Goal: Task Accomplishment & Management: Manage account settings

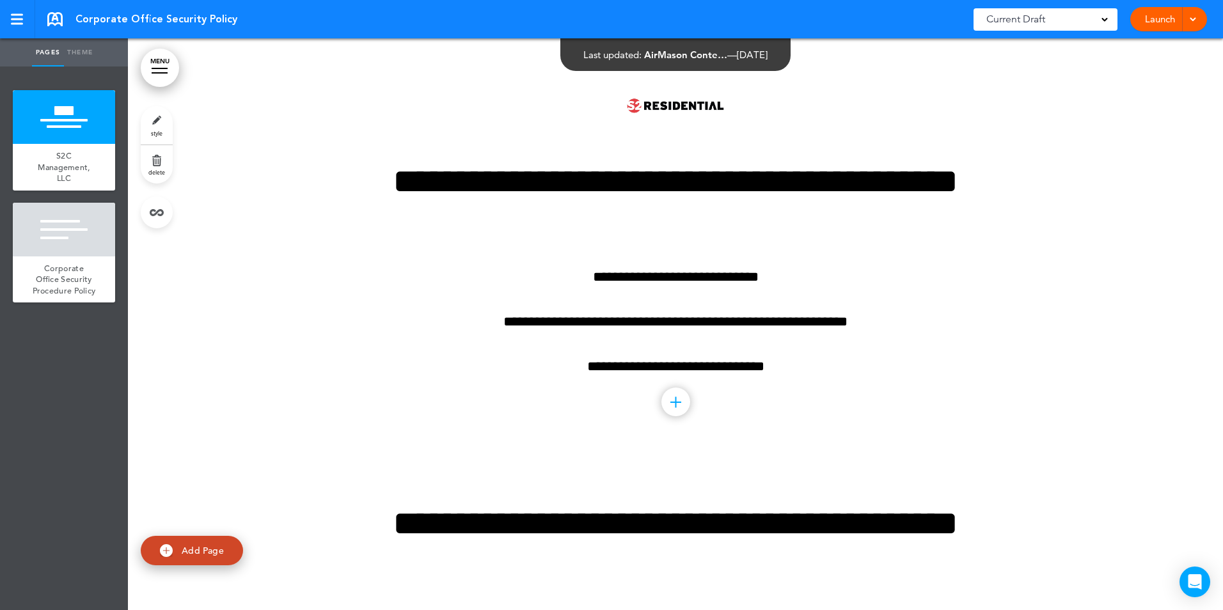
click at [1154, 26] on link "Launch" at bounding box center [1160, 19] width 40 height 24
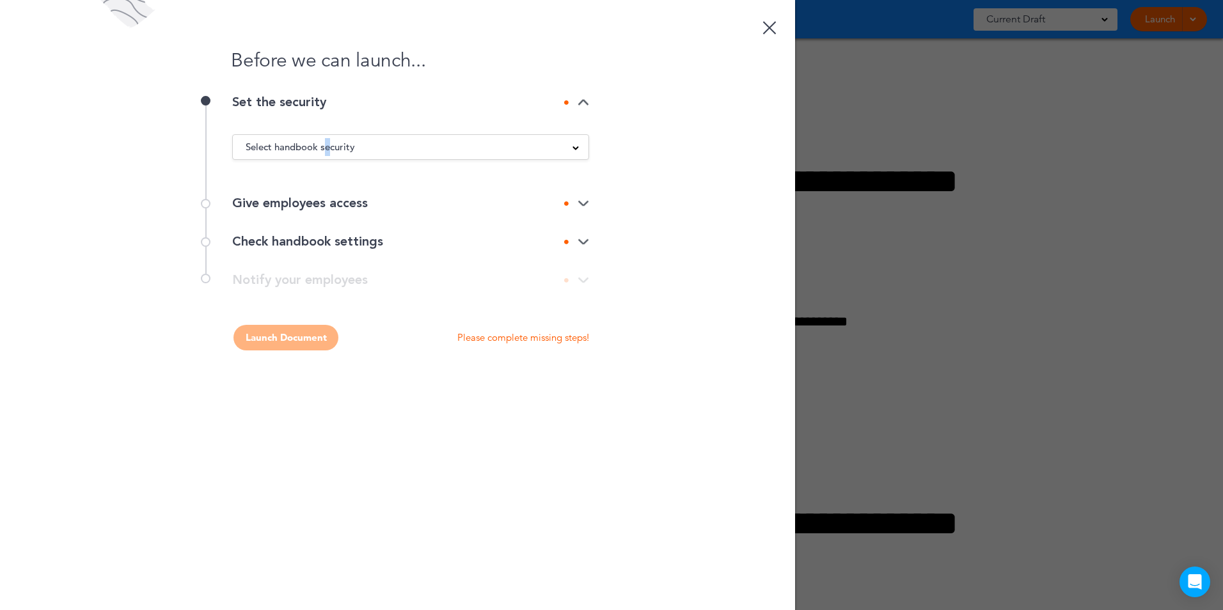
click at [329, 139] on span "Select handbook security" at bounding box center [300, 147] width 109 height 18
drag, startPoint x: 329, startPoint y: 139, endPoint x: 286, endPoint y: 177, distance: 57.5
click at [260, 179] on li "Public link" at bounding box center [411, 179] width 356 height 16
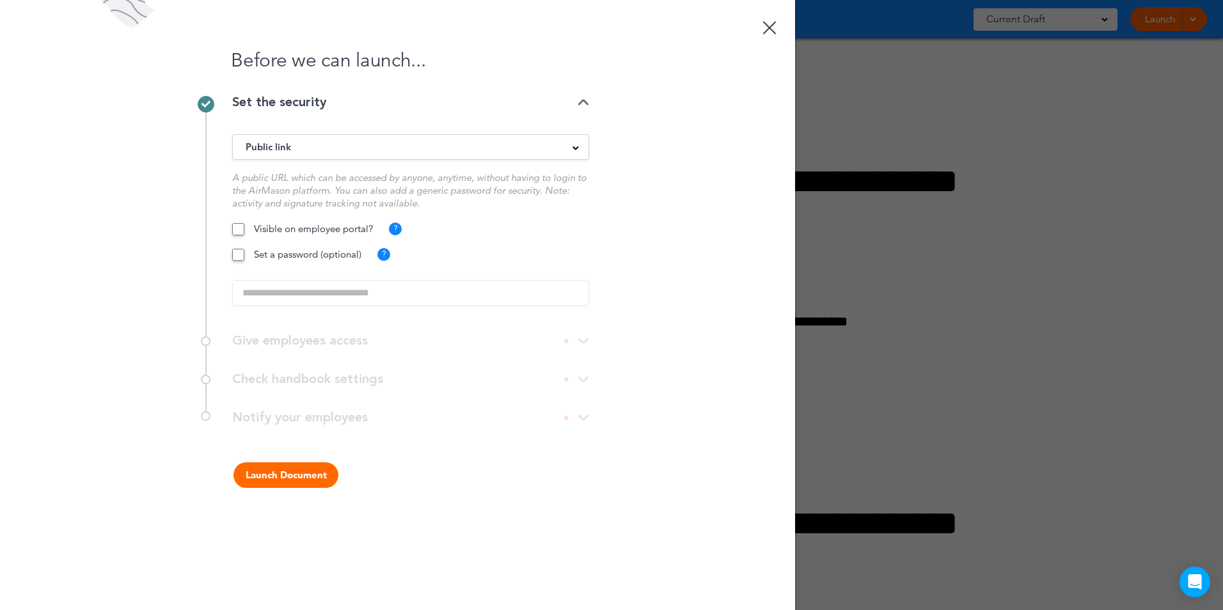
click at [282, 479] on button "Launch Document" at bounding box center [285, 475] width 105 height 26
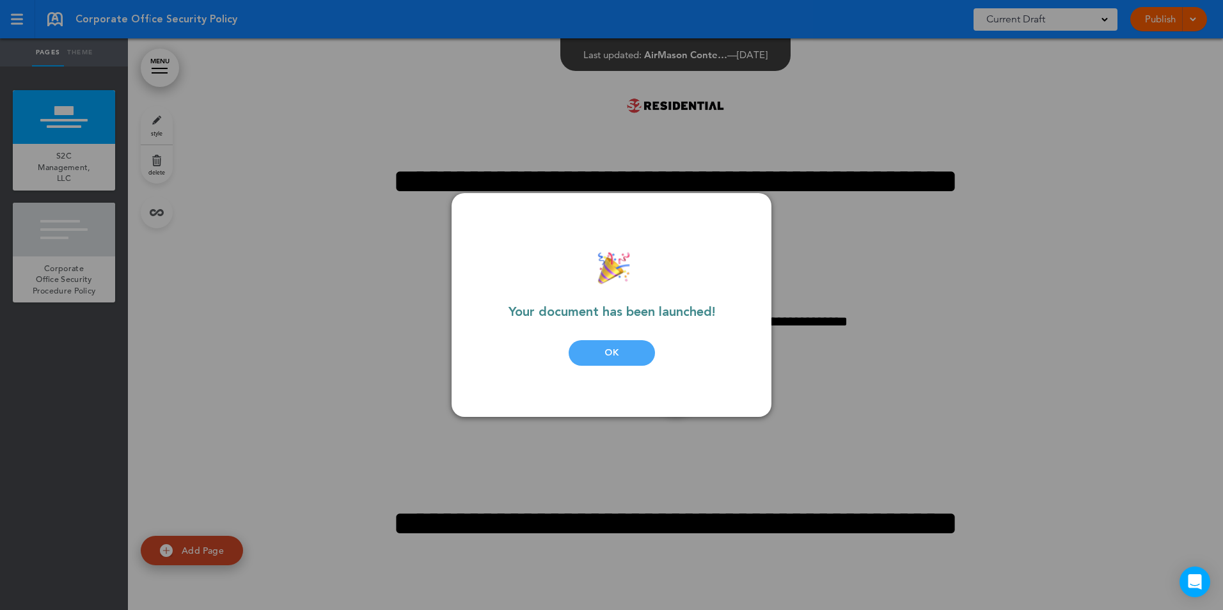
click at [607, 352] on div "OK" at bounding box center [612, 353] width 86 height 26
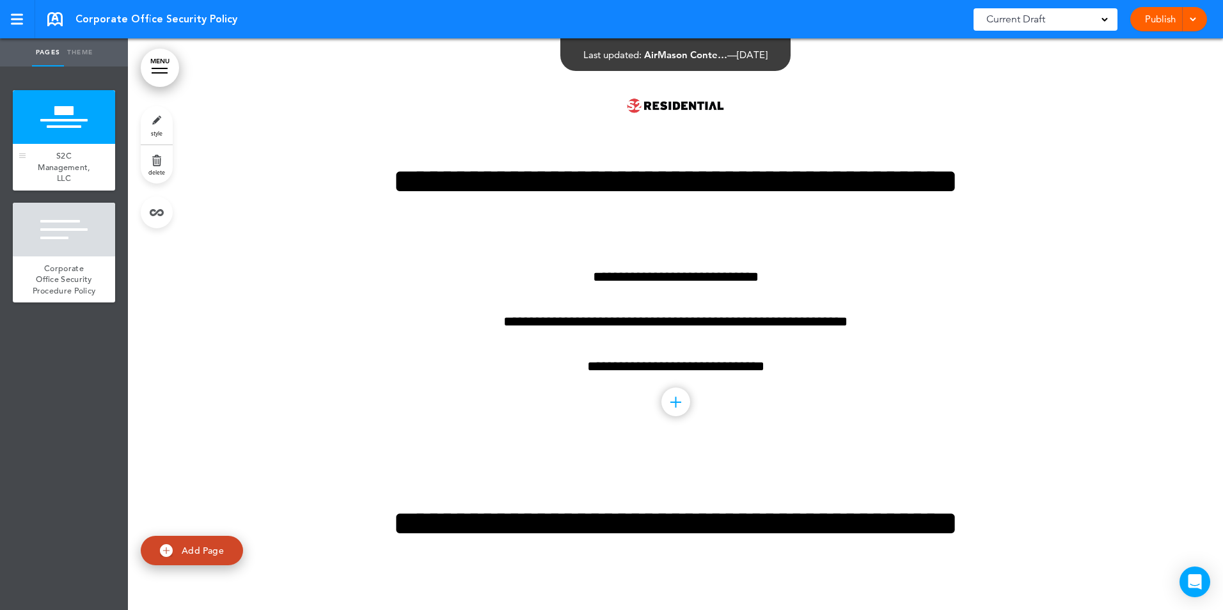
click at [67, 151] on span "S2C Management, LLC" at bounding box center [64, 166] width 52 height 33
click at [1077, 210] on div at bounding box center [675, 248] width 1095 height 420
click at [83, 54] on link "Theme" at bounding box center [80, 52] width 32 height 28
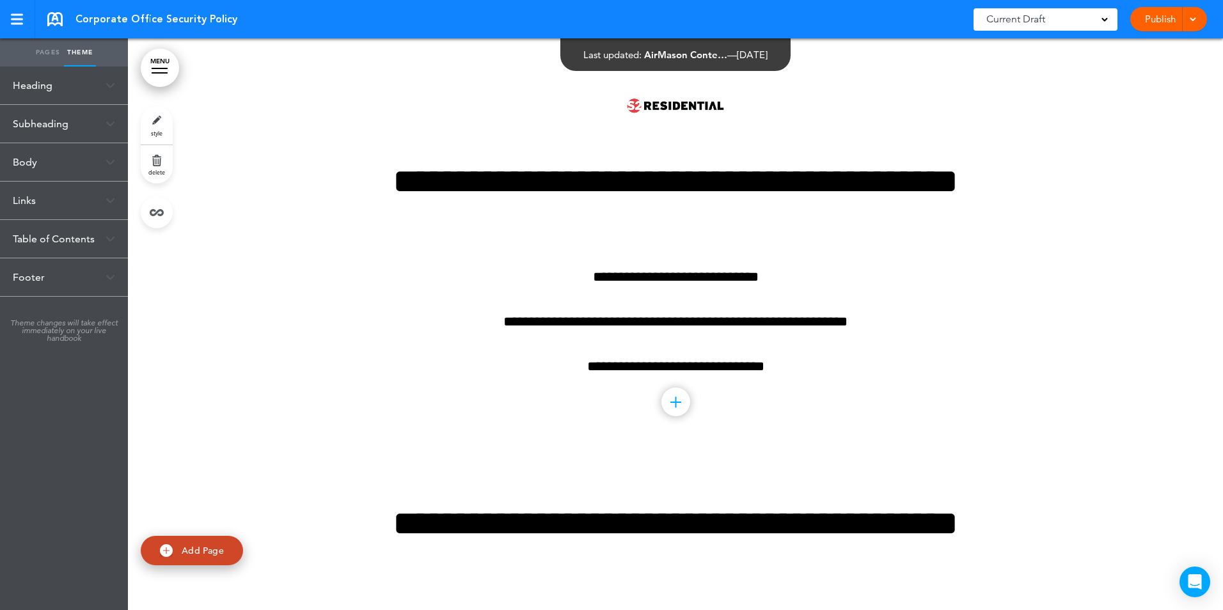
click at [49, 86] on div "Heading" at bounding box center [64, 86] width 128 height 38
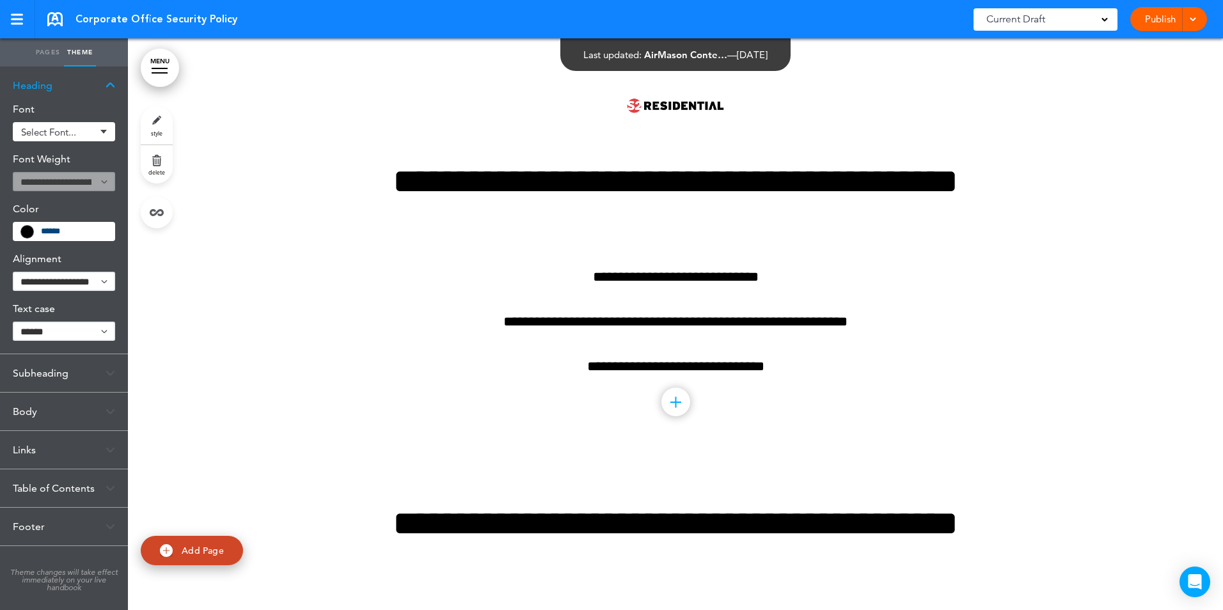
click at [50, 84] on div "Heading" at bounding box center [64, 86] width 128 height 38
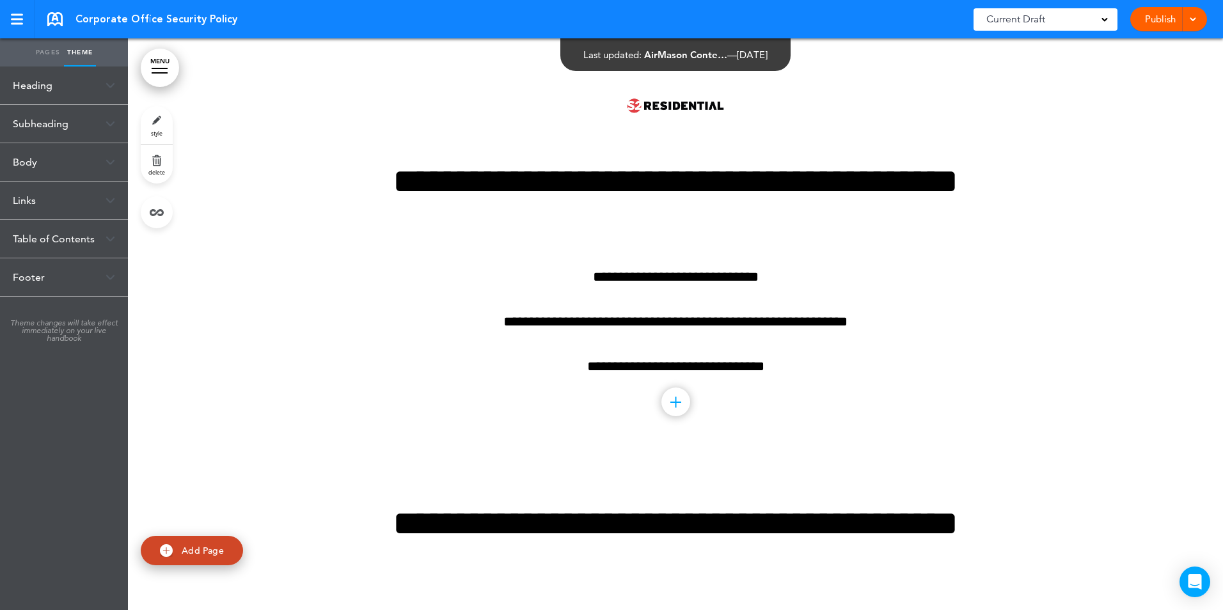
click at [149, 116] on link "style" at bounding box center [157, 125] width 32 height 38
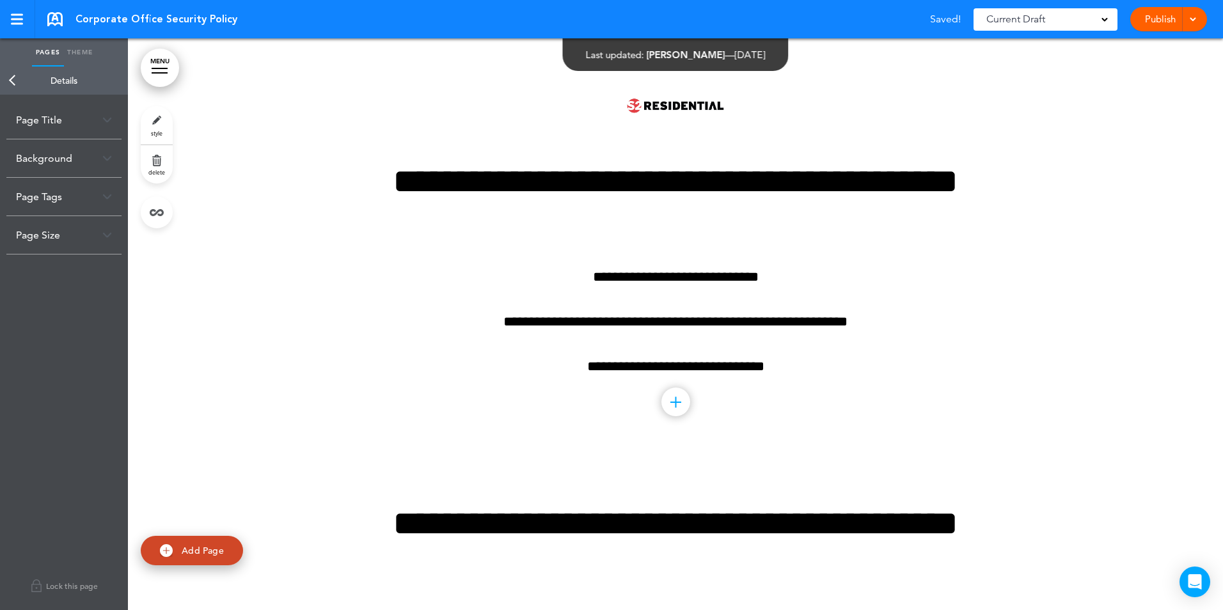
click at [83, 146] on div "Background" at bounding box center [63, 158] width 115 height 38
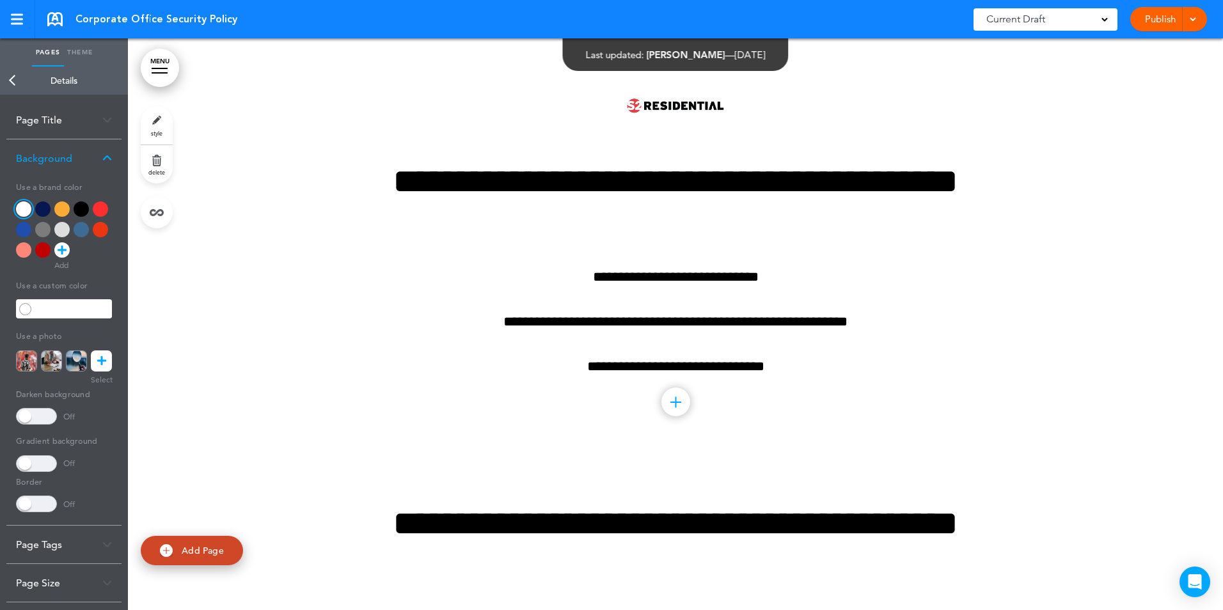
click at [106, 227] on div at bounding box center [100, 229] width 15 height 15
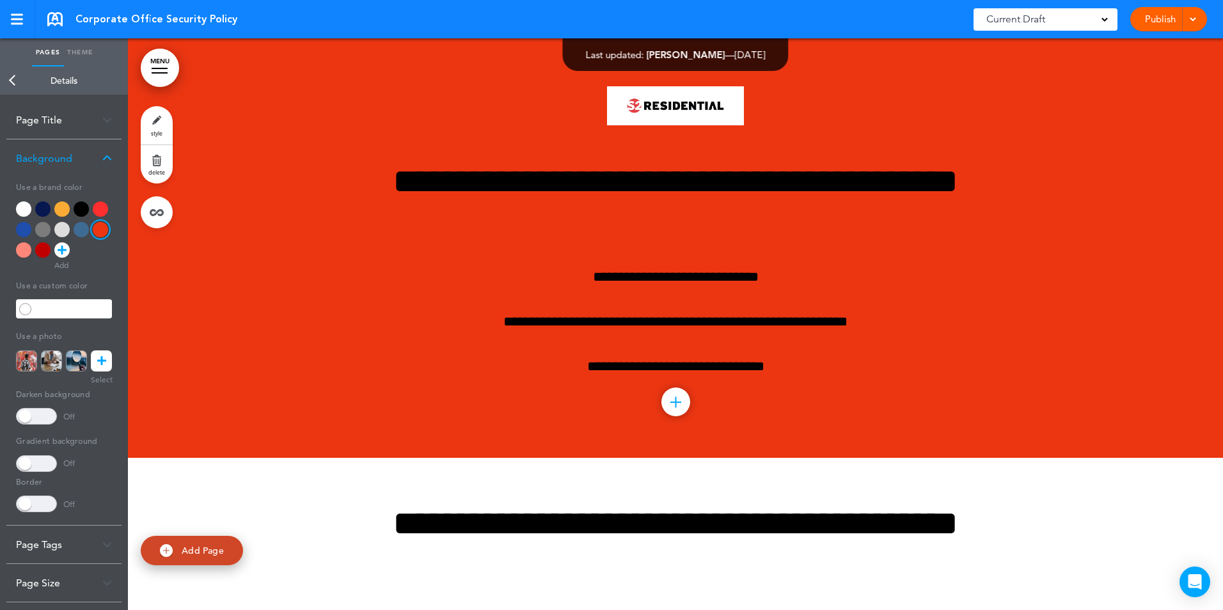
click at [22, 78] on link "Back" at bounding box center [13, 81] width 26 height 28
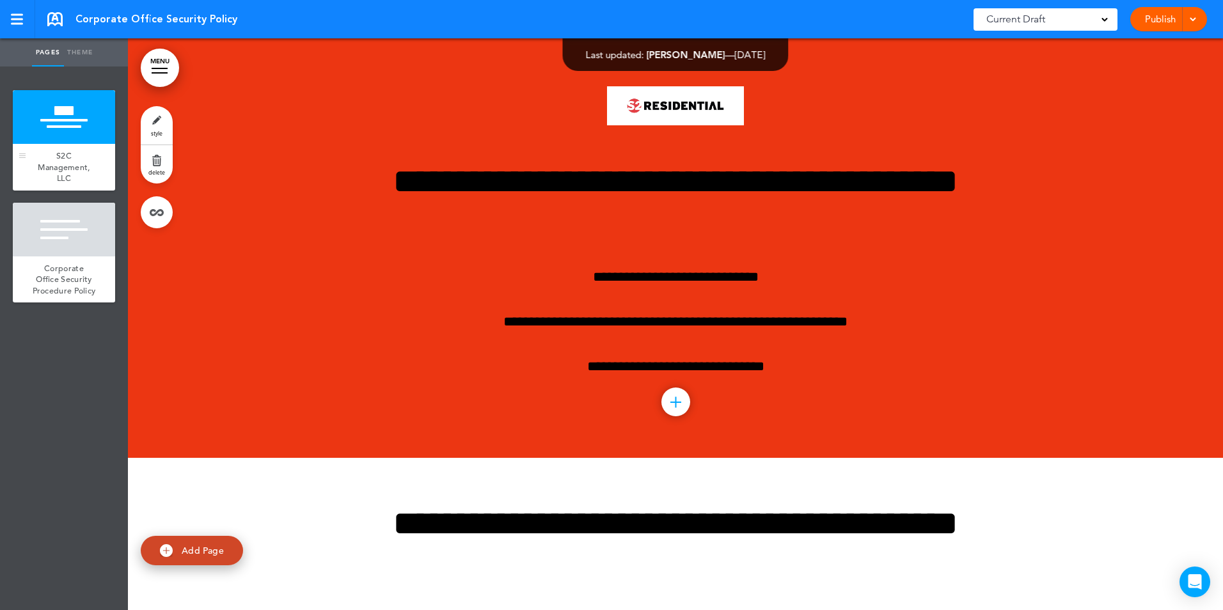
click at [73, 157] on div "S2C Management, LLC" at bounding box center [64, 167] width 102 height 47
click at [168, 162] on link "delete" at bounding box center [157, 164] width 32 height 38
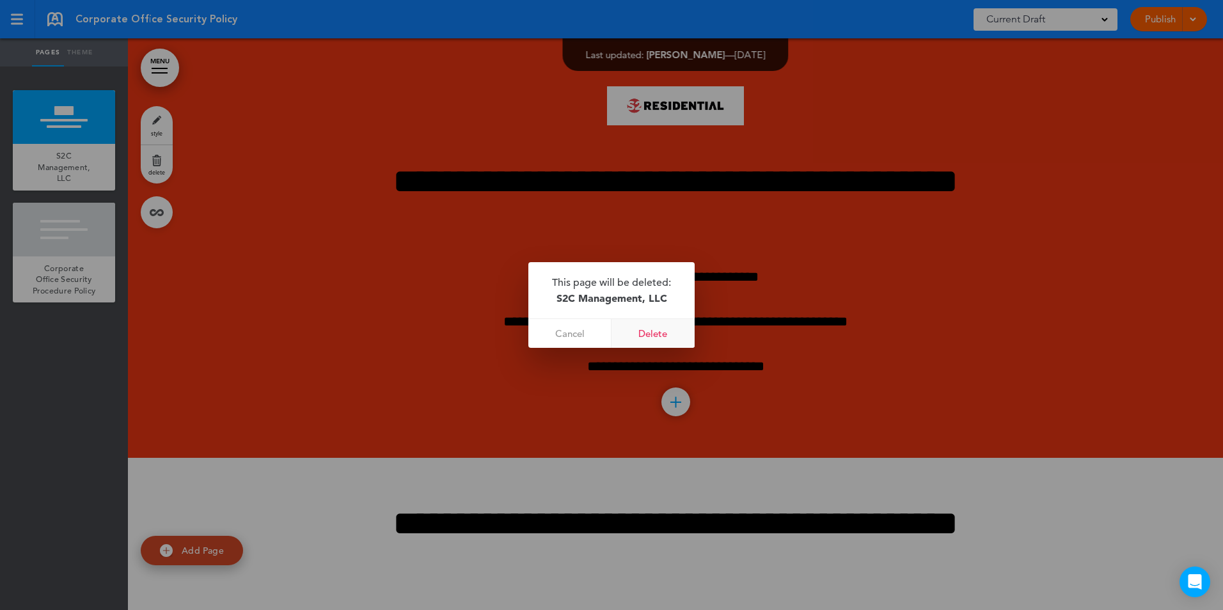
click at [656, 332] on link "Delete" at bounding box center [652, 333] width 83 height 29
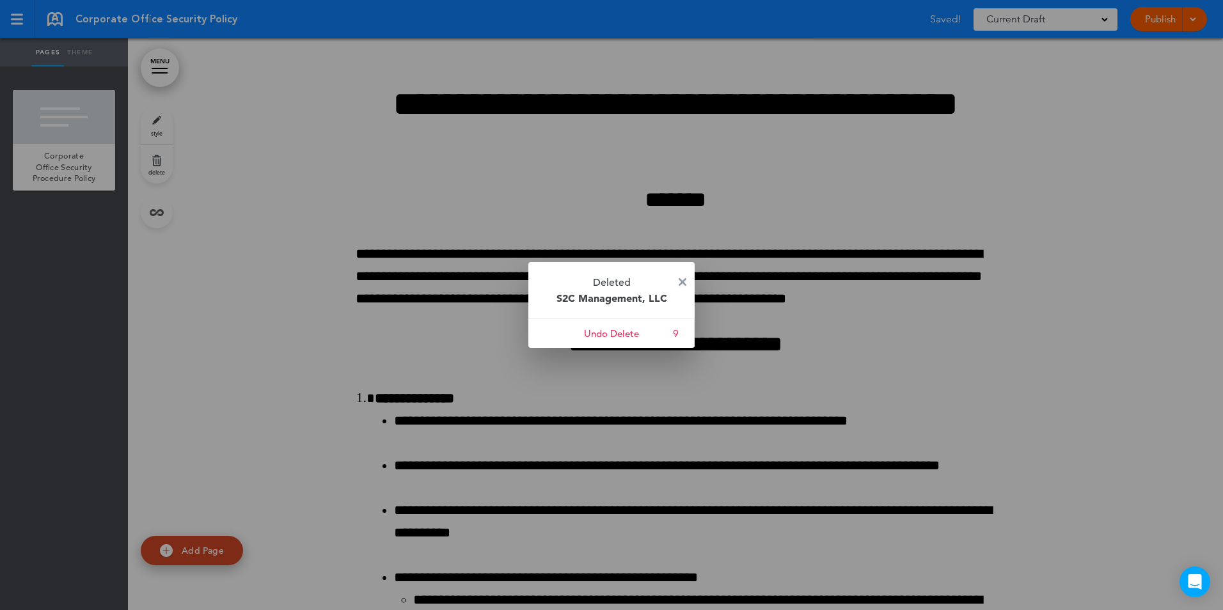
click at [680, 283] on img at bounding box center [683, 282] width 8 height 8
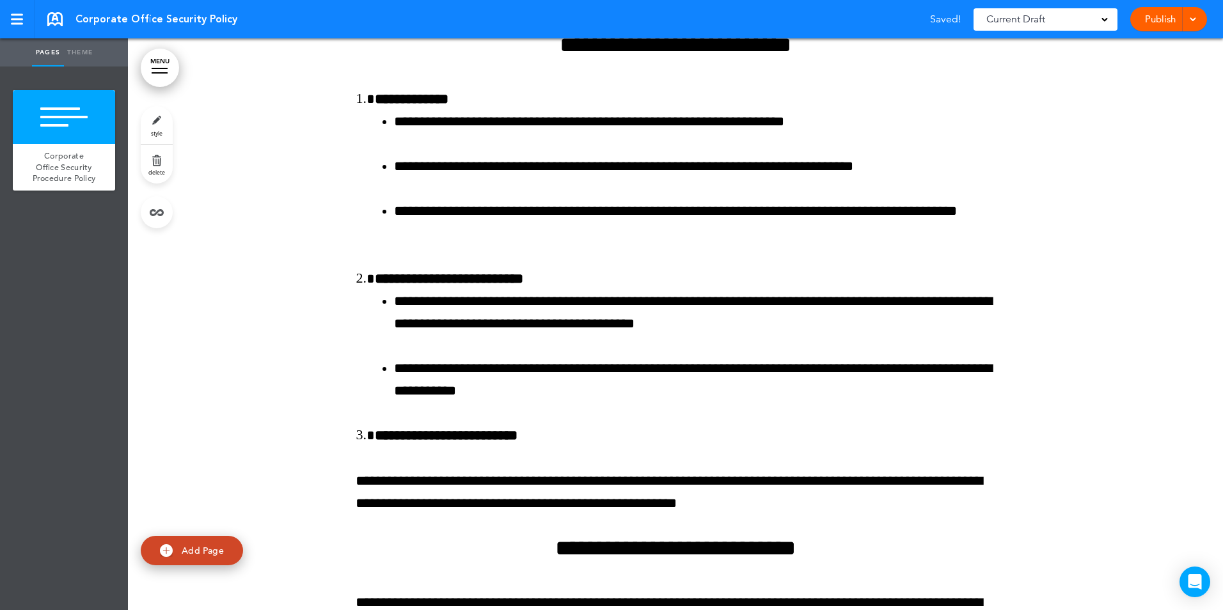
scroll to position [1279, 0]
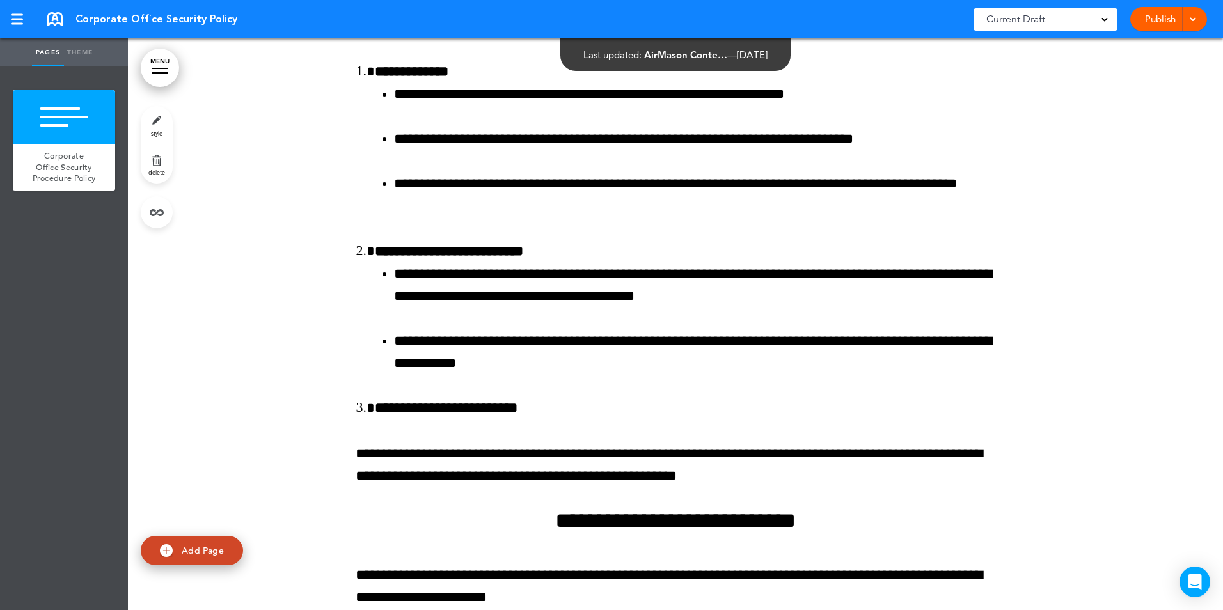
click at [1164, 7] on link "Publish" at bounding box center [1160, 19] width 40 height 24
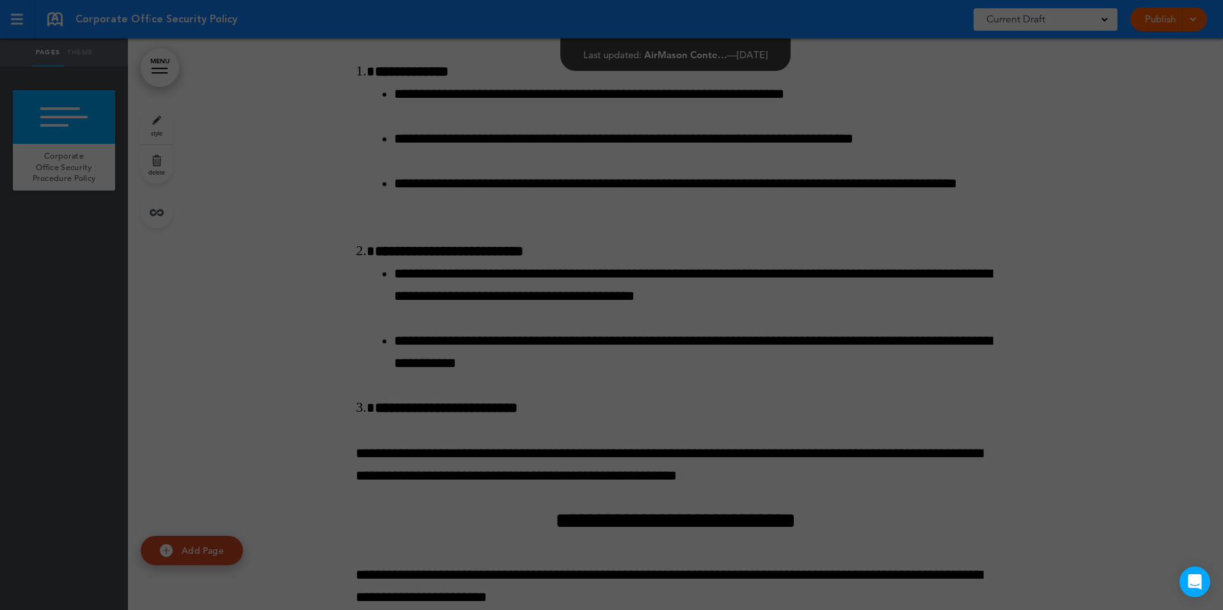
scroll to position [0, 0]
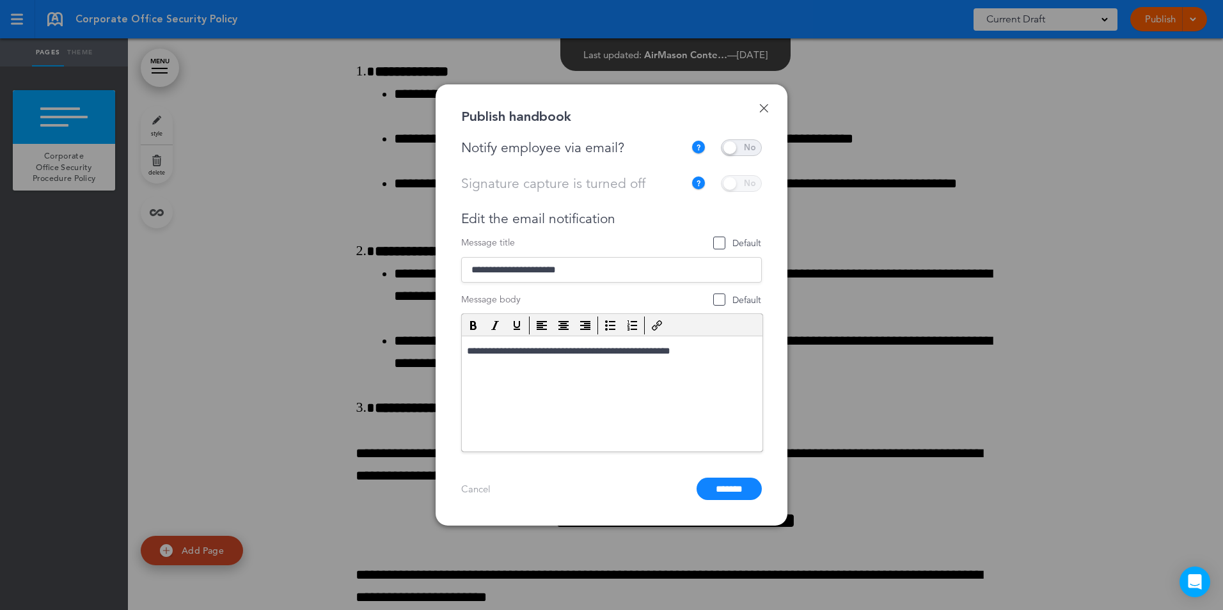
click at [756, 148] on span at bounding box center [741, 147] width 41 height 17
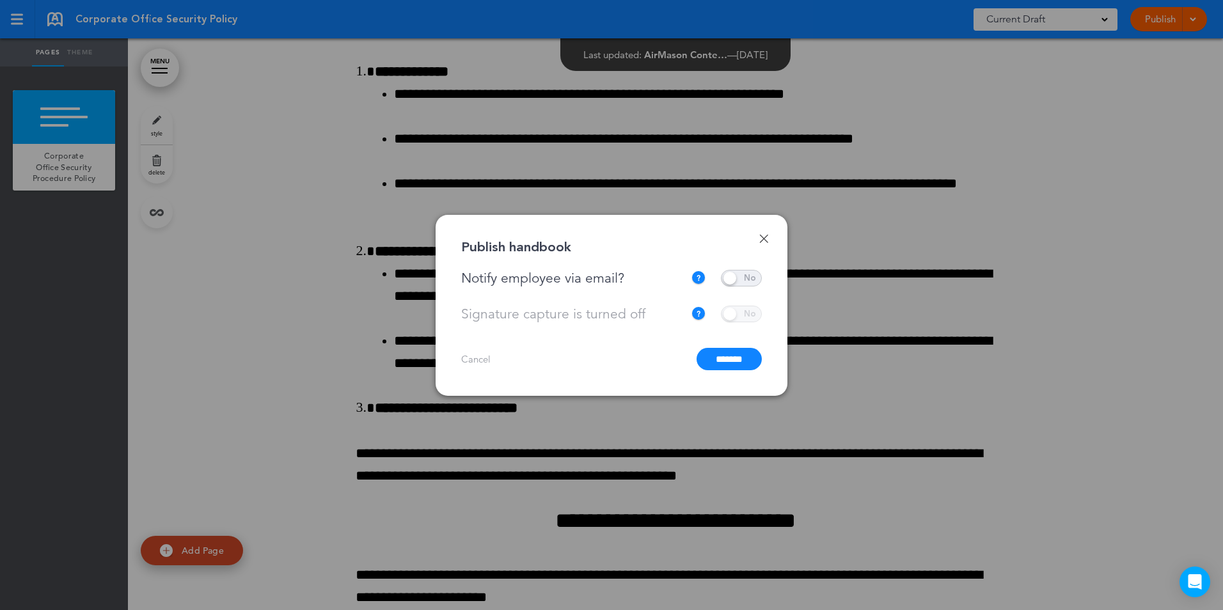
click at [720, 357] on input "*******" at bounding box center [728, 359] width 65 height 22
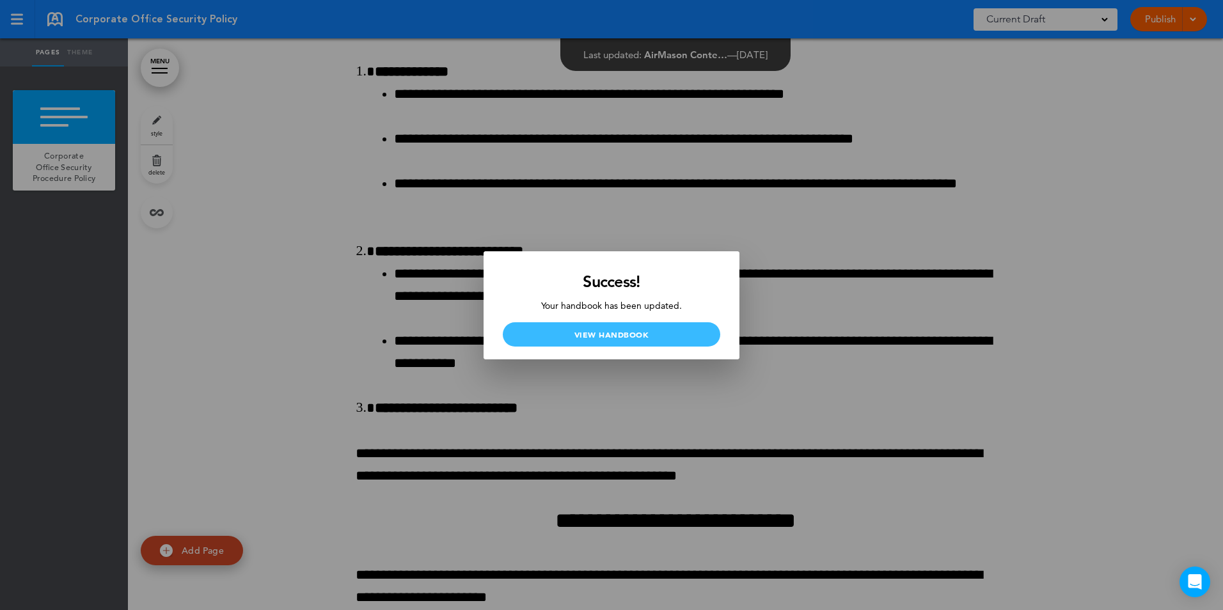
click at [567, 327] on link "View Handbook" at bounding box center [611, 334] width 217 height 24
